Goal: Entertainment & Leisure: Consume media (video, audio)

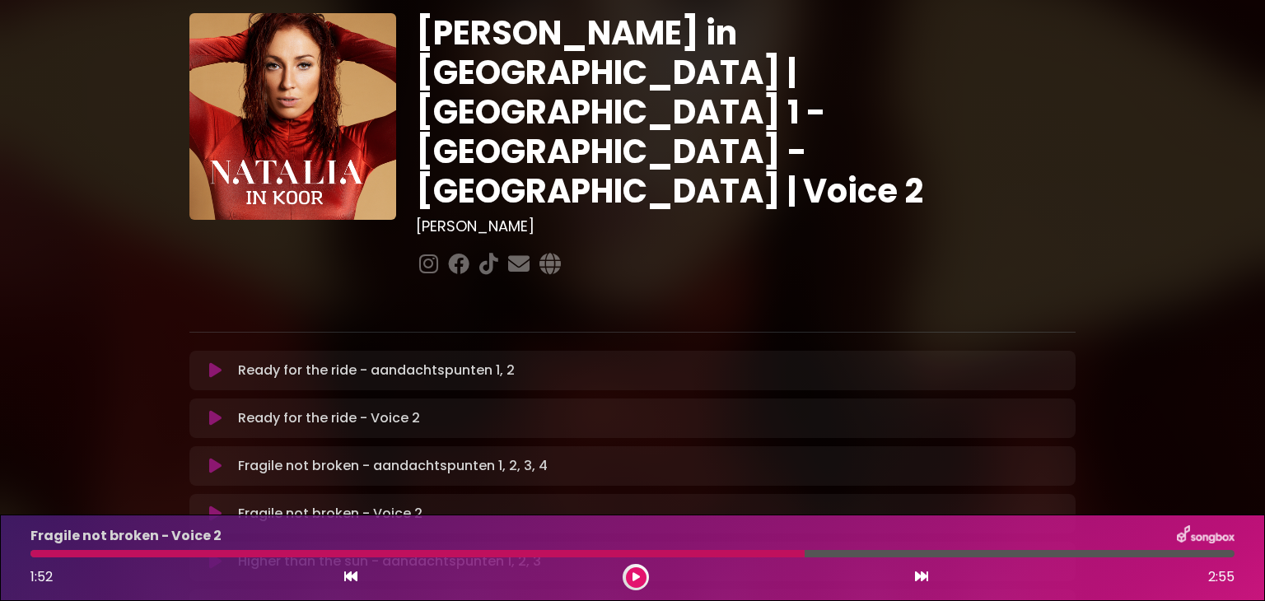
scroll to position [44, 0]
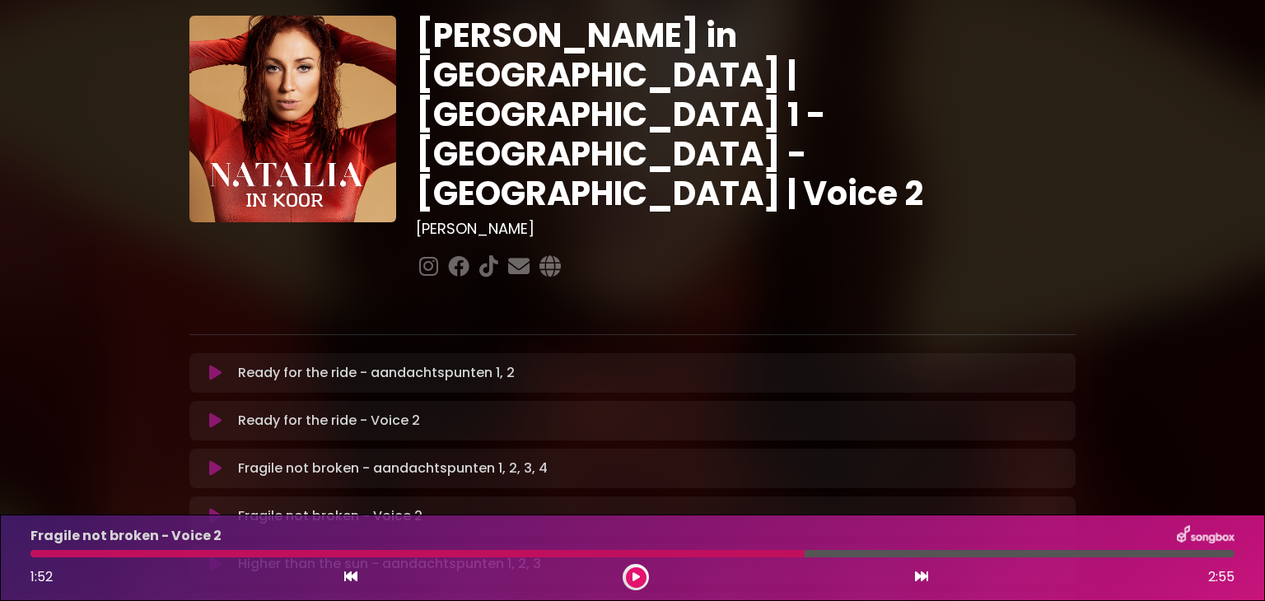
click at [218, 365] on icon at bounding box center [215, 373] width 12 height 16
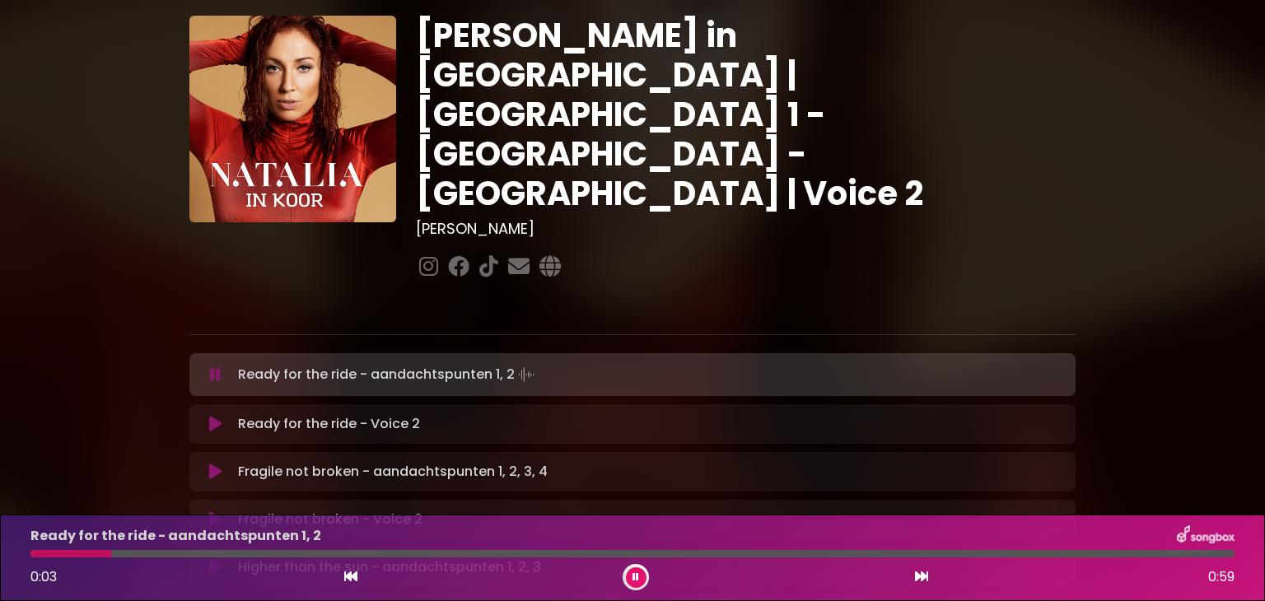
click at [209, 416] on icon at bounding box center [215, 424] width 12 height 16
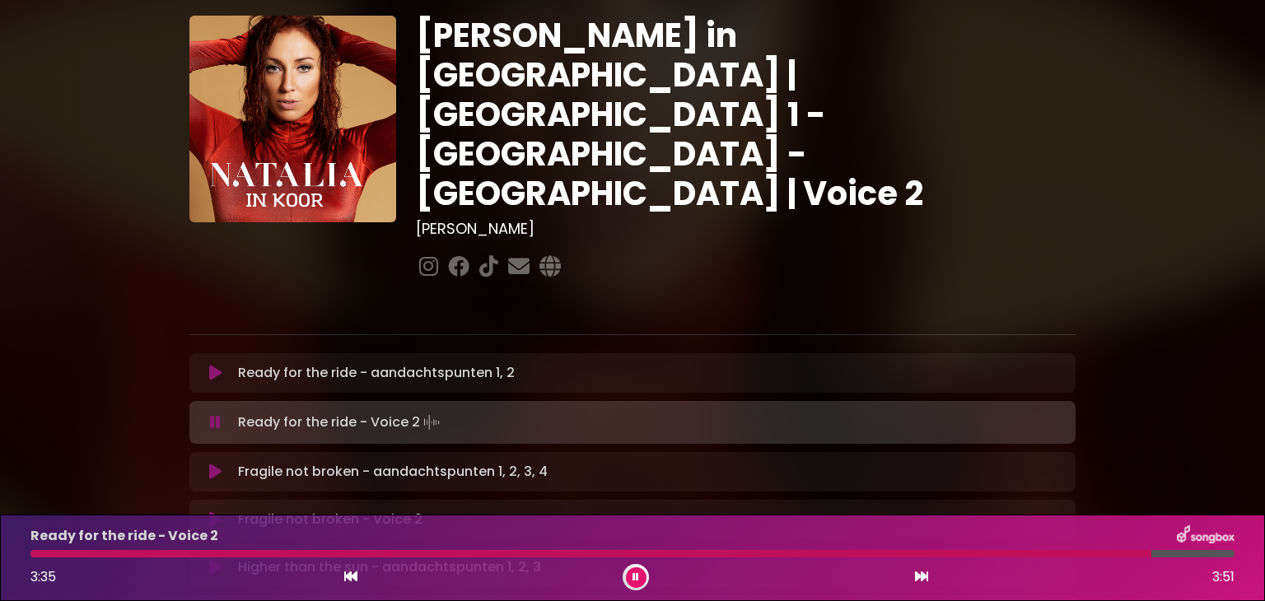
click at [201, 555] on div at bounding box center [590, 553] width 1121 height 7
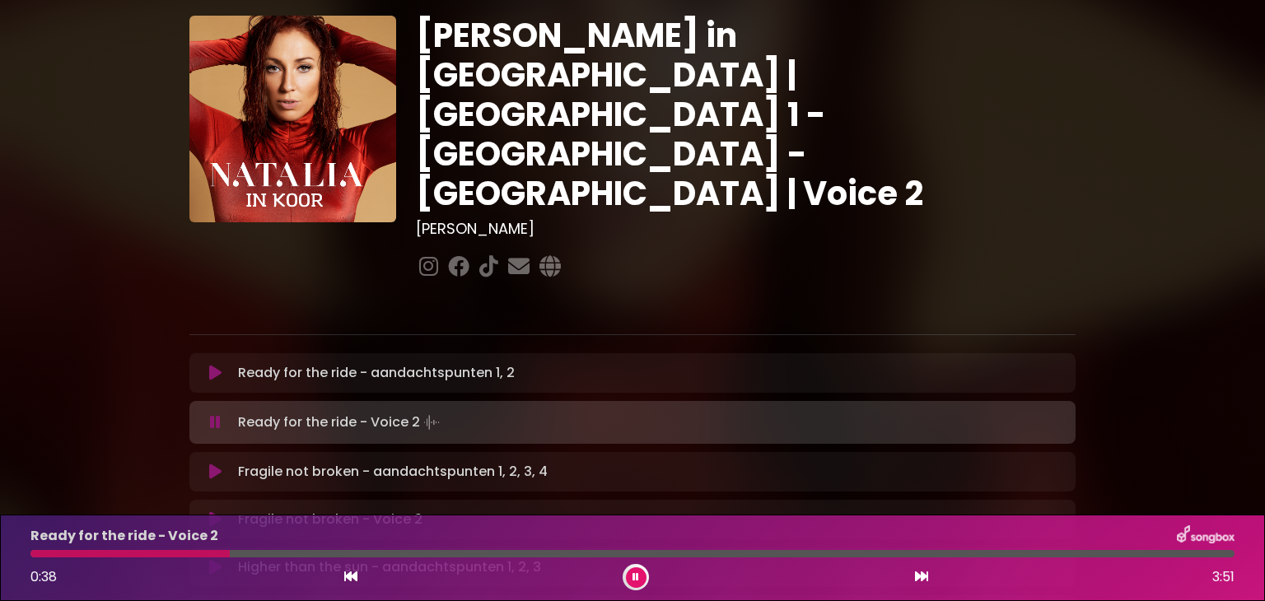
click at [247, 554] on div at bounding box center [632, 553] width 1204 height 7
click at [217, 511] on icon at bounding box center [215, 519] width 12 height 16
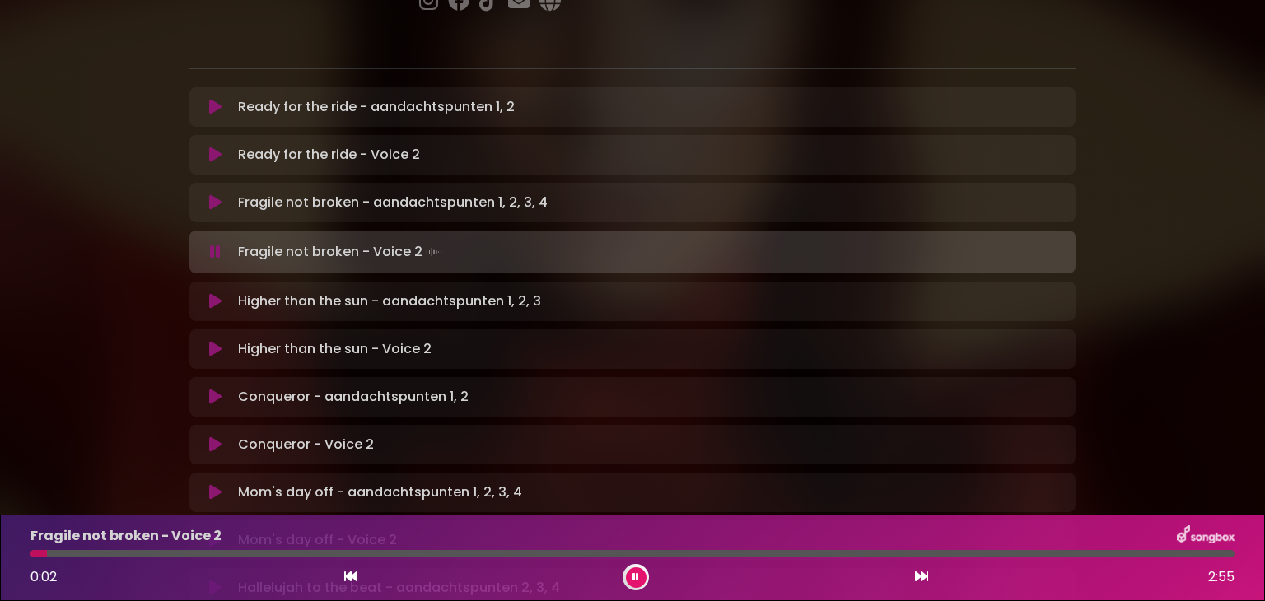
scroll to position [319, 0]
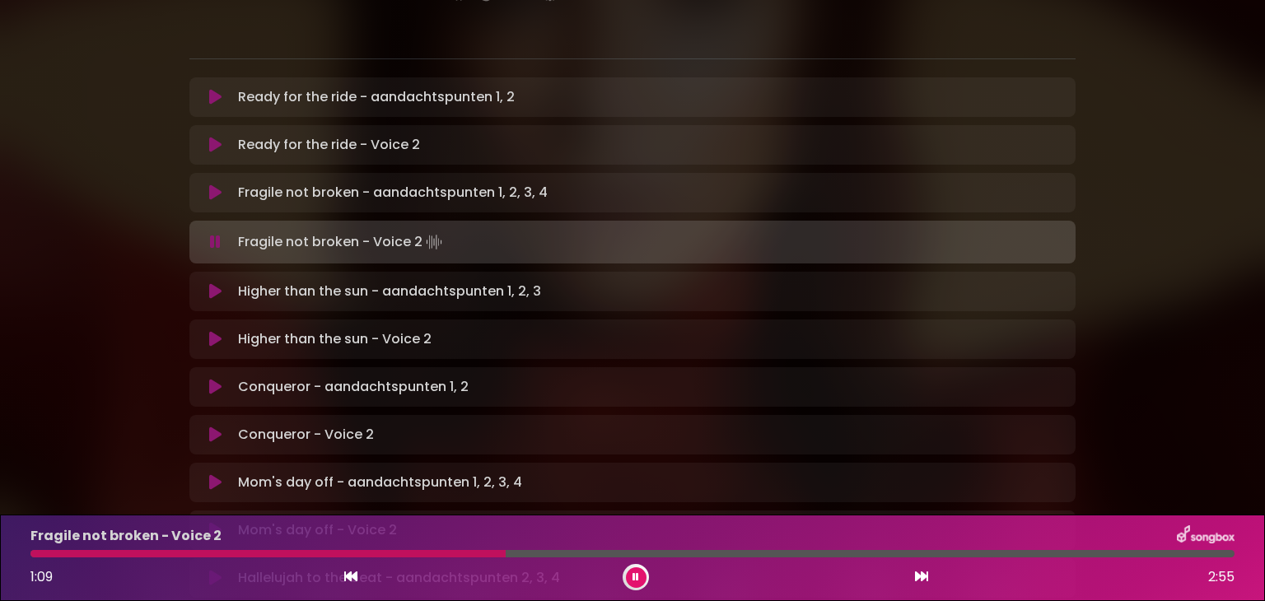
click at [37, 555] on div at bounding box center [267, 553] width 475 height 7
click at [37, 555] on div at bounding box center [632, 553] width 1204 height 7
click at [37, 555] on div at bounding box center [183, 553] width 307 height 7
click at [37, 555] on div at bounding box center [632, 553] width 1204 height 7
click at [35, 550] on div at bounding box center [196, 553] width 333 height 7
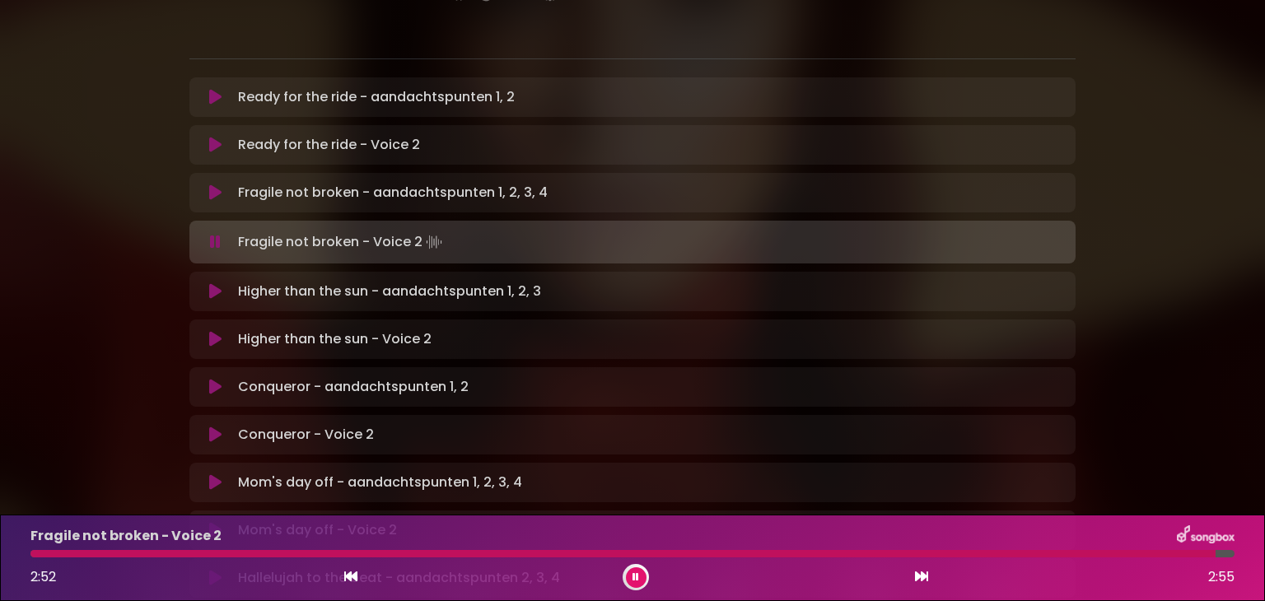
click at [37, 556] on div at bounding box center [632, 553] width 1204 height 7
click at [629, 583] on button at bounding box center [636, 577] width 21 height 21
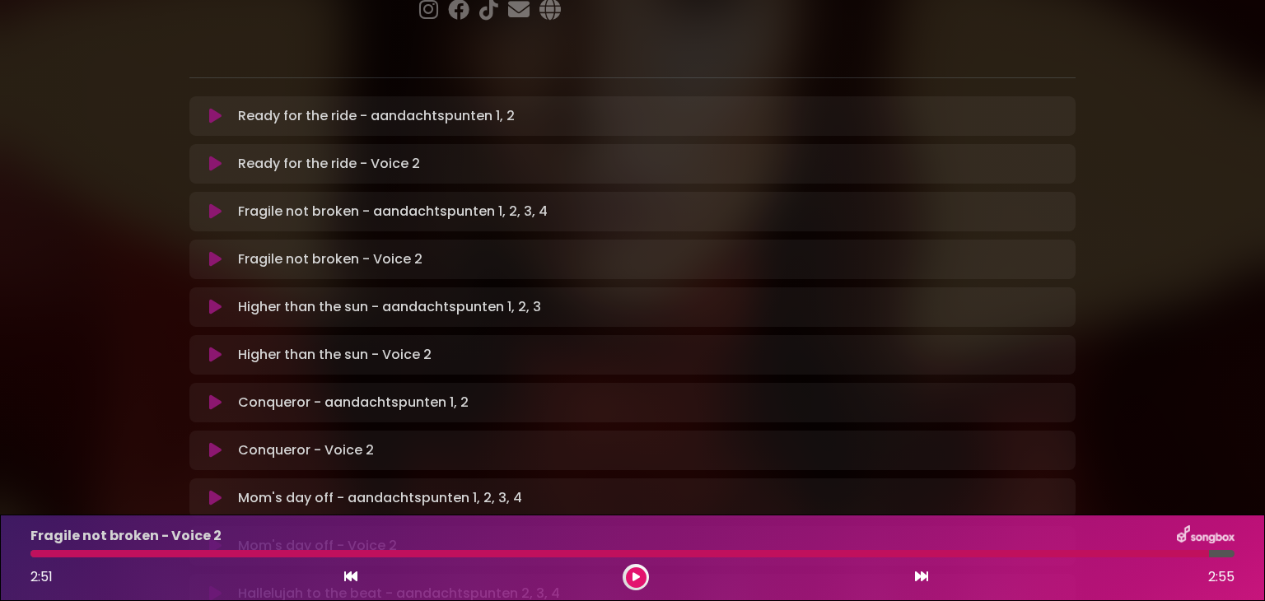
scroll to position [284, 0]
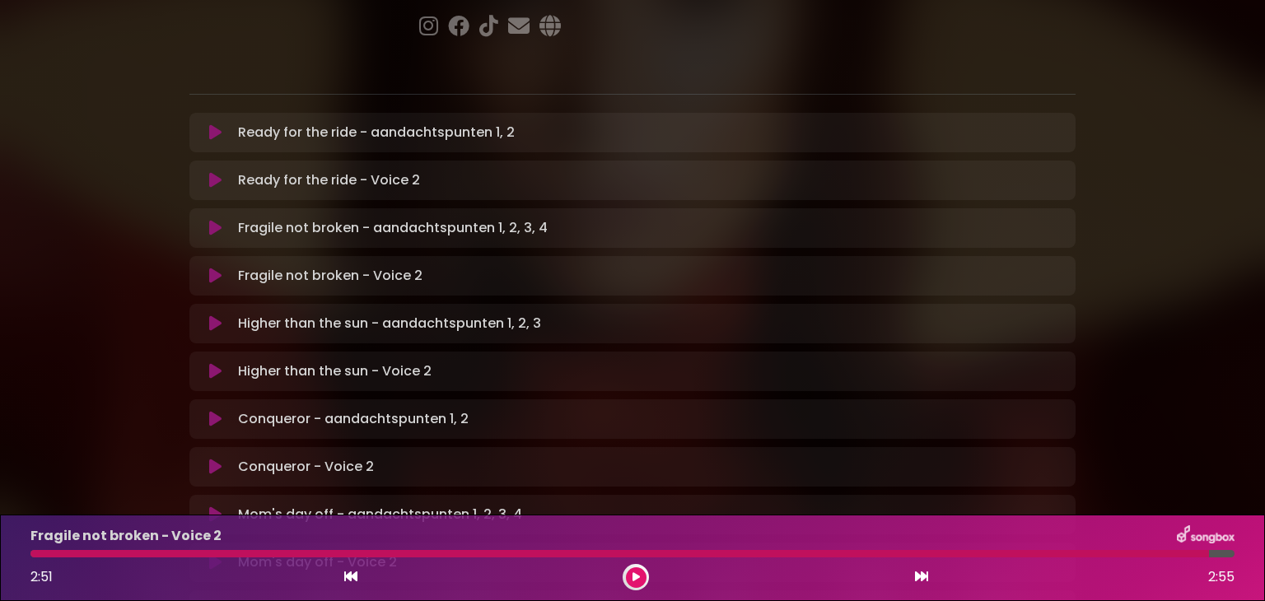
click at [204, 315] on button at bounding box center [215, 323] width 32 height 16
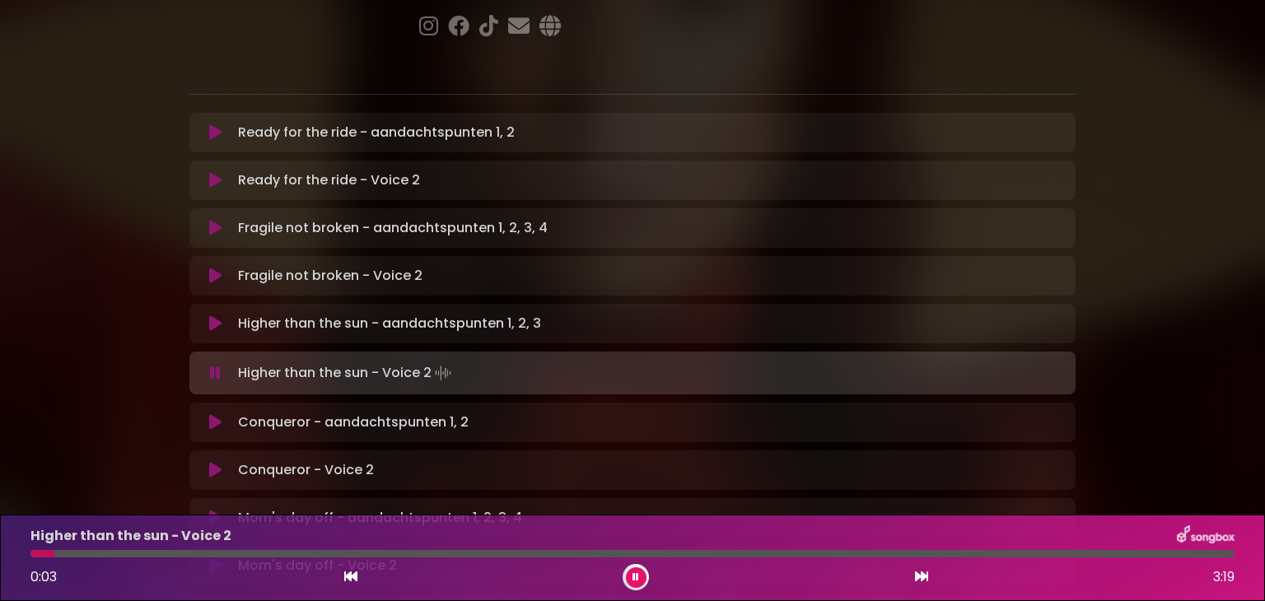
click at [629, 584] on button at bounding box center [636, 577] width 21 height 21
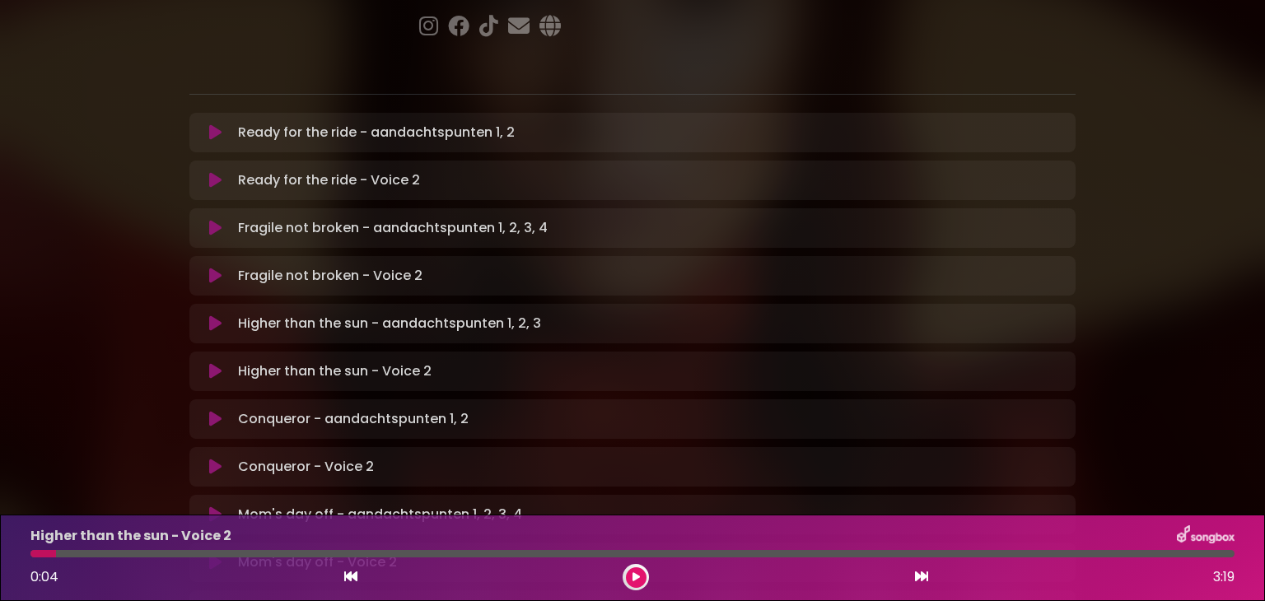
click at [217, 363] on icon at bounding box center [215, 371] width 12 height 16
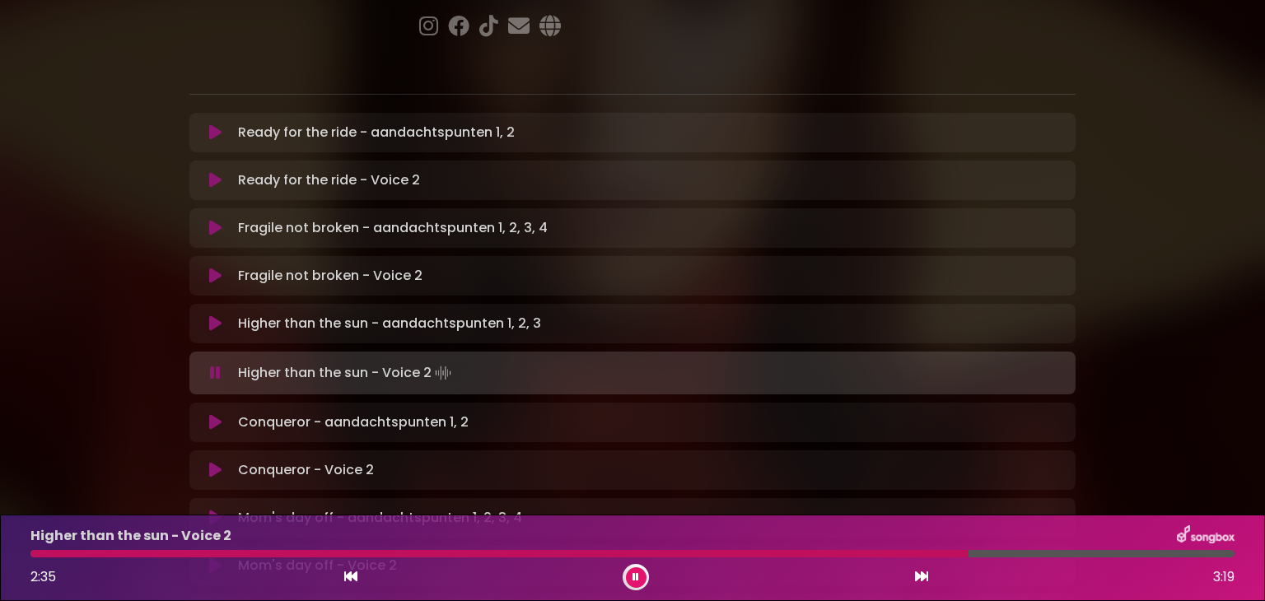
click at [823, 550] on div at bounding box center [499, 553] width 938 height 7
click at [823, 550] on div at bounding box center [485, 553] width 910 height 7
click at [844, 552] on div at bounding box center [482, 553] width 905 height 7
click at [844, 552] on div at bounding box center [485, 553] width 911 height 7
click at [844, 550] on div at bounding box center [490, 553] width 920 height 7
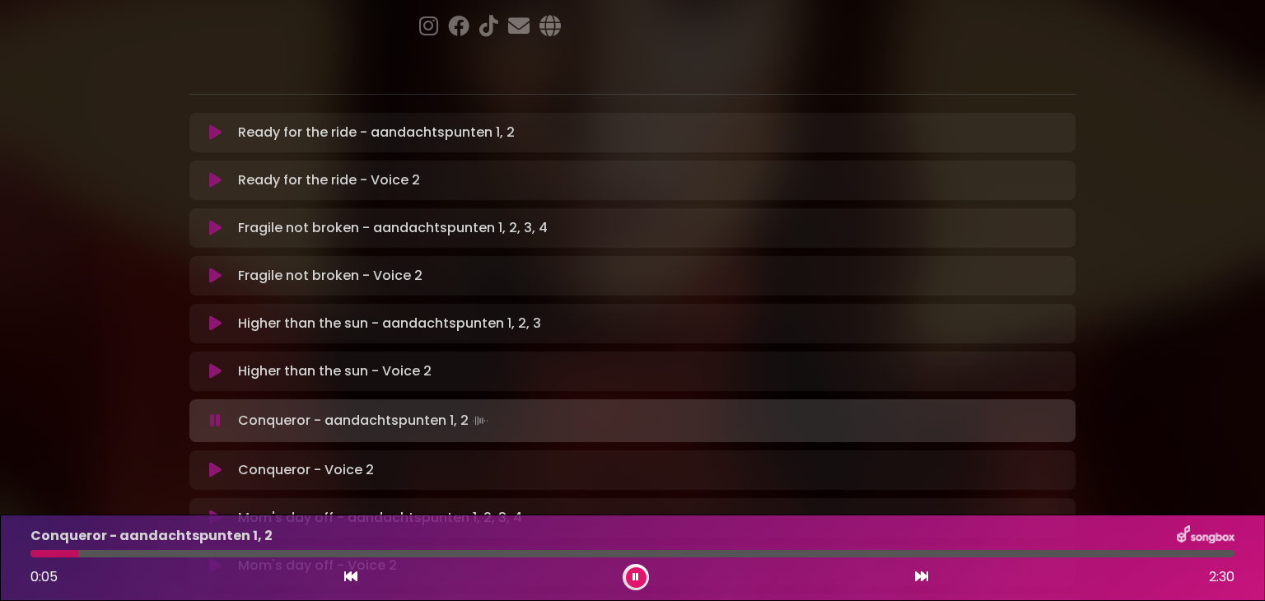
click at [626, 579] on button at bounding box center [636, 577] width 21 height 21
